Goal: Transaction & Acquisition: Book appointment/travel/reservation

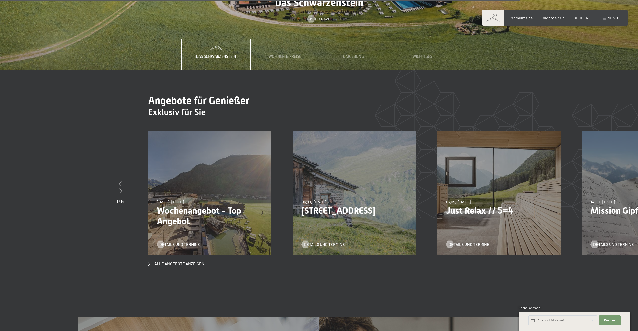
scroll to position [2406, 0]
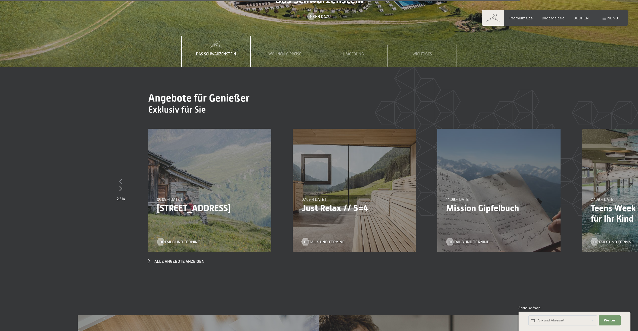
click at [121, 179] on icon at bounding box center [121, 181] width 3 height 5
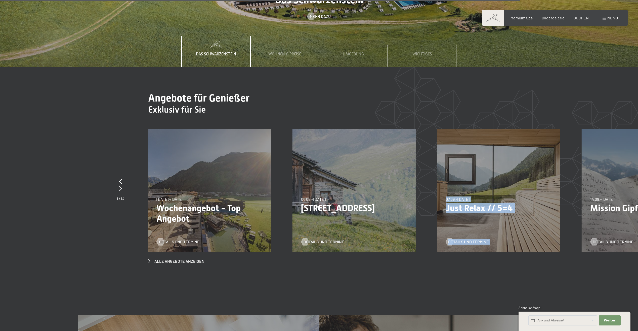
drag, startPoint x: 571, startPoint y: 204, endPoint x: 535, endPoint y: 205, distance: 35.8
click at [535, 205] on div "07.09.–03.10.2025 21.12.–26.12.2025 11.01.–23.01.2026 08.03.–27.03.2026 08.11.–…" at bounding box center [509, 190] width 145 height 123
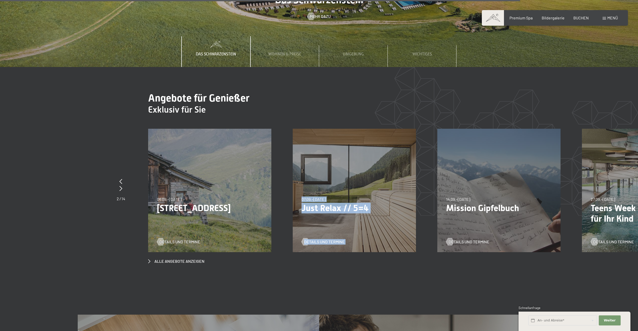
click at [345, 203] on p "Just Relax // 5=4" at bounding box center [355, 208] width 106 height 11
click at [322, 239] on span "Details und Termine" at bounding box center [329, 242] width 41 height 6
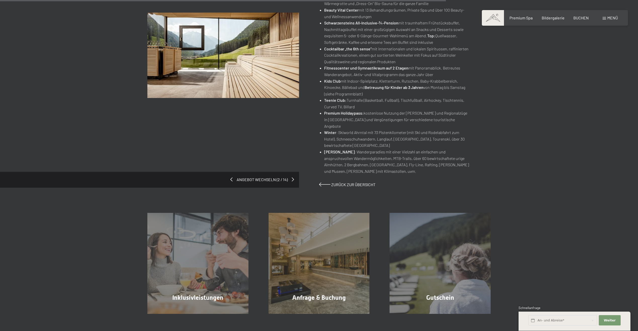
scroll to position [377, 0]
